Goal: Check status: Check status

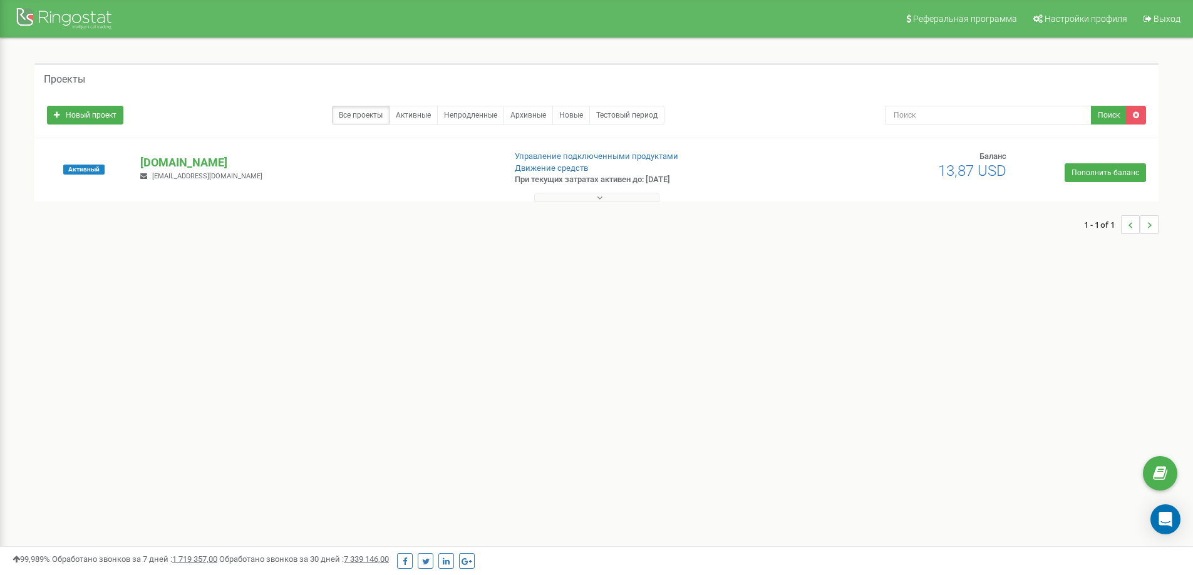
click at [611, 197] on button at bounding box center [596, 197] width 125 height 9
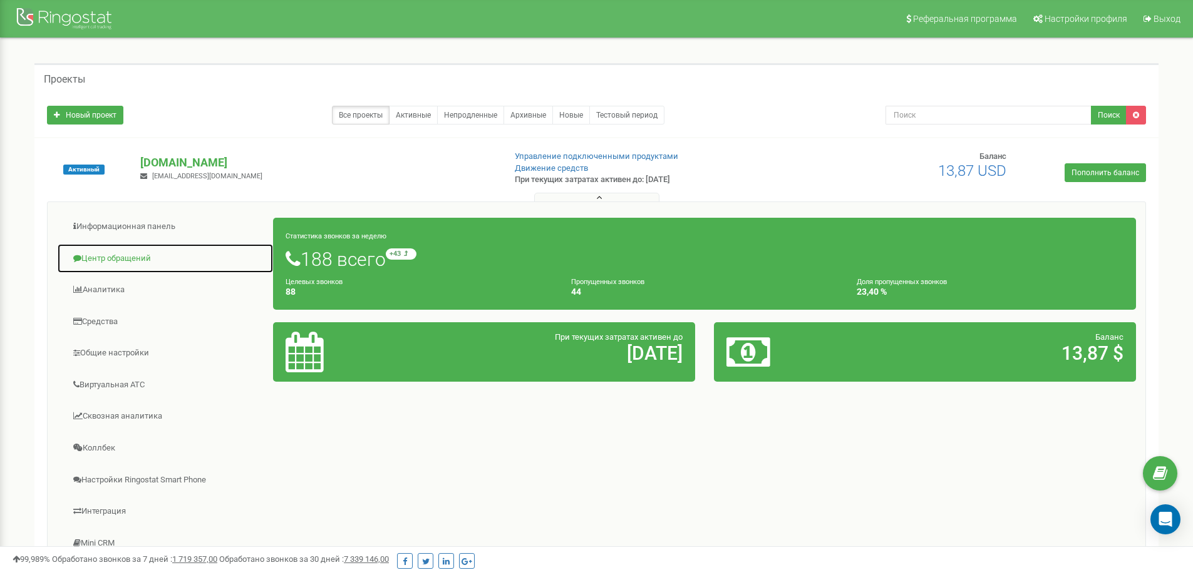
click at [107, 257] on link "Центр обращений" at bounding box center [165, 259] width 217 height 31
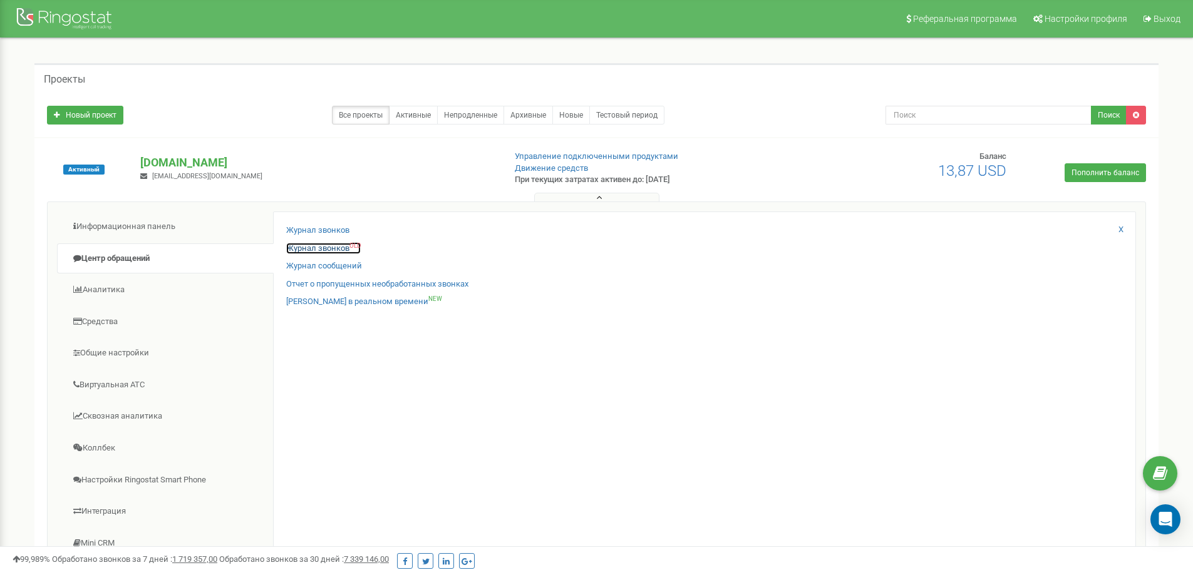
click at [317, 249] on link "Журнал звонков OLD" at bounding box center [323, 249] width 75 height 12
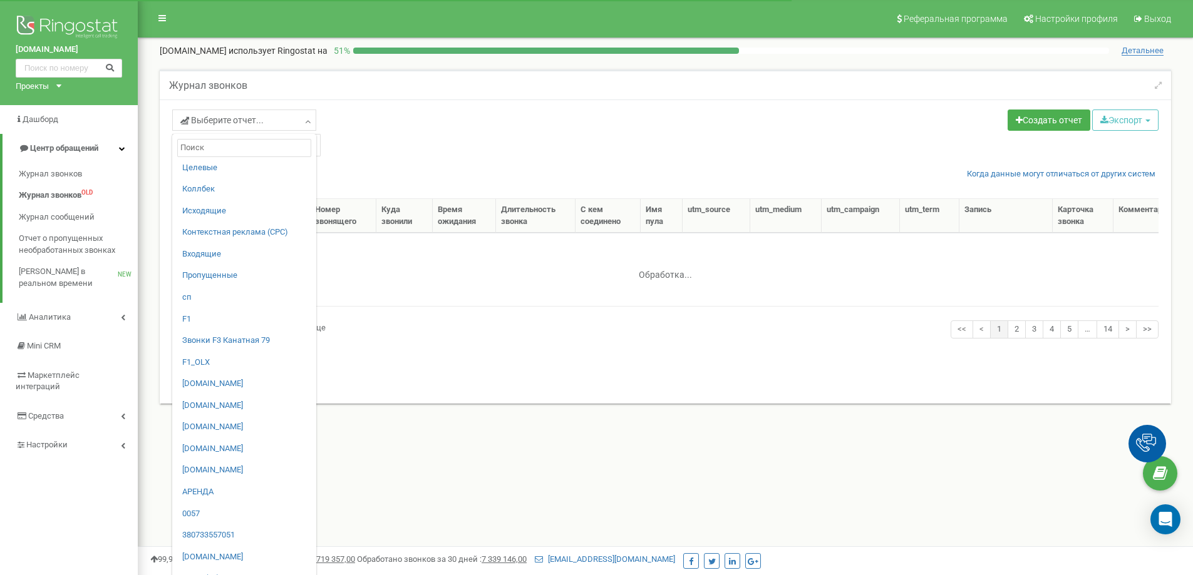
select select "50"
click at [190, 292] on link "сп" at bounding box center [244, 298] width 124 height 12
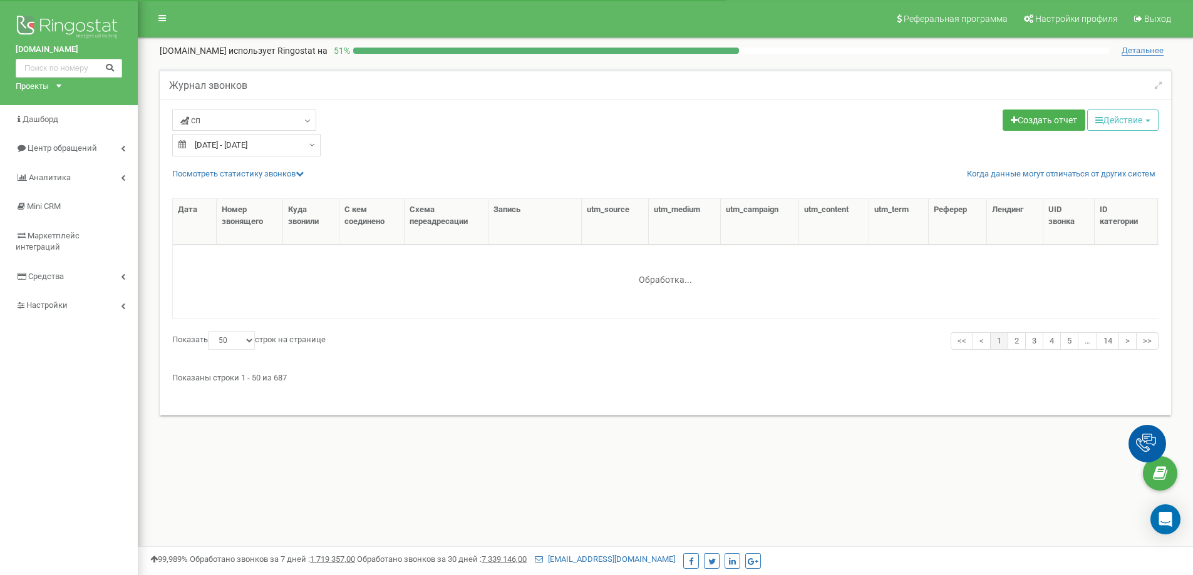
select select "50"
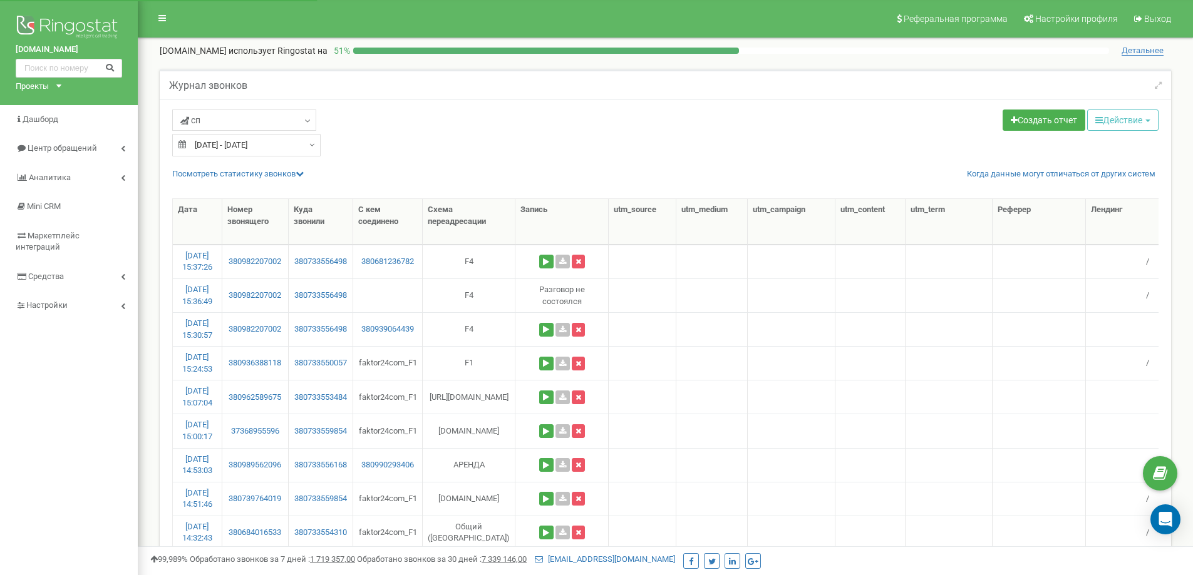
select select "50"
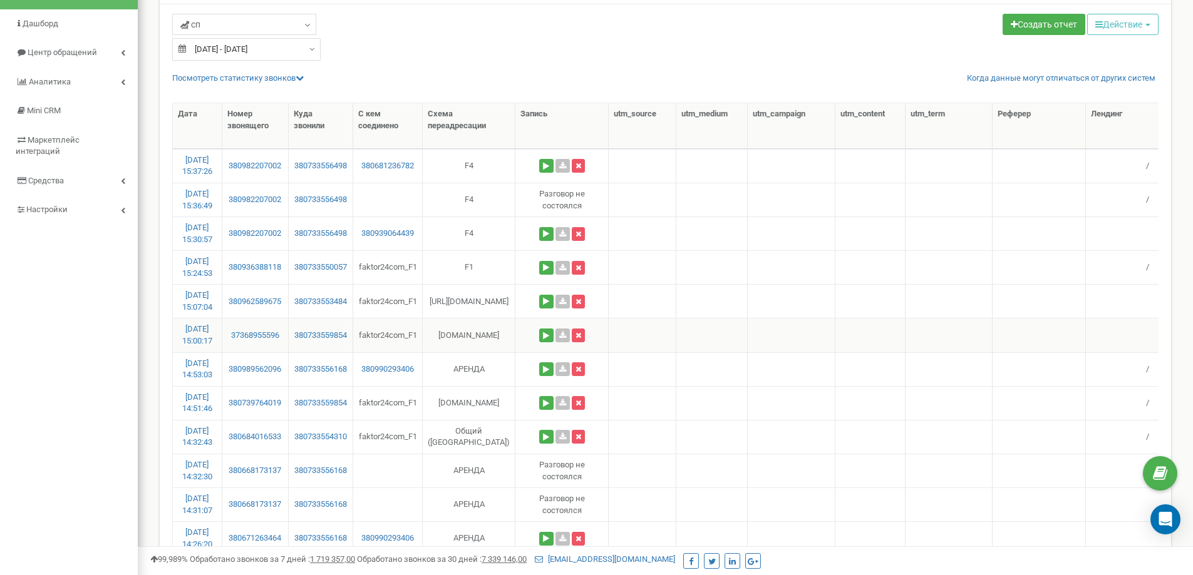
scroll to position [125, 0]
